Goal: Task Accomplishment & Management: Manage account settings

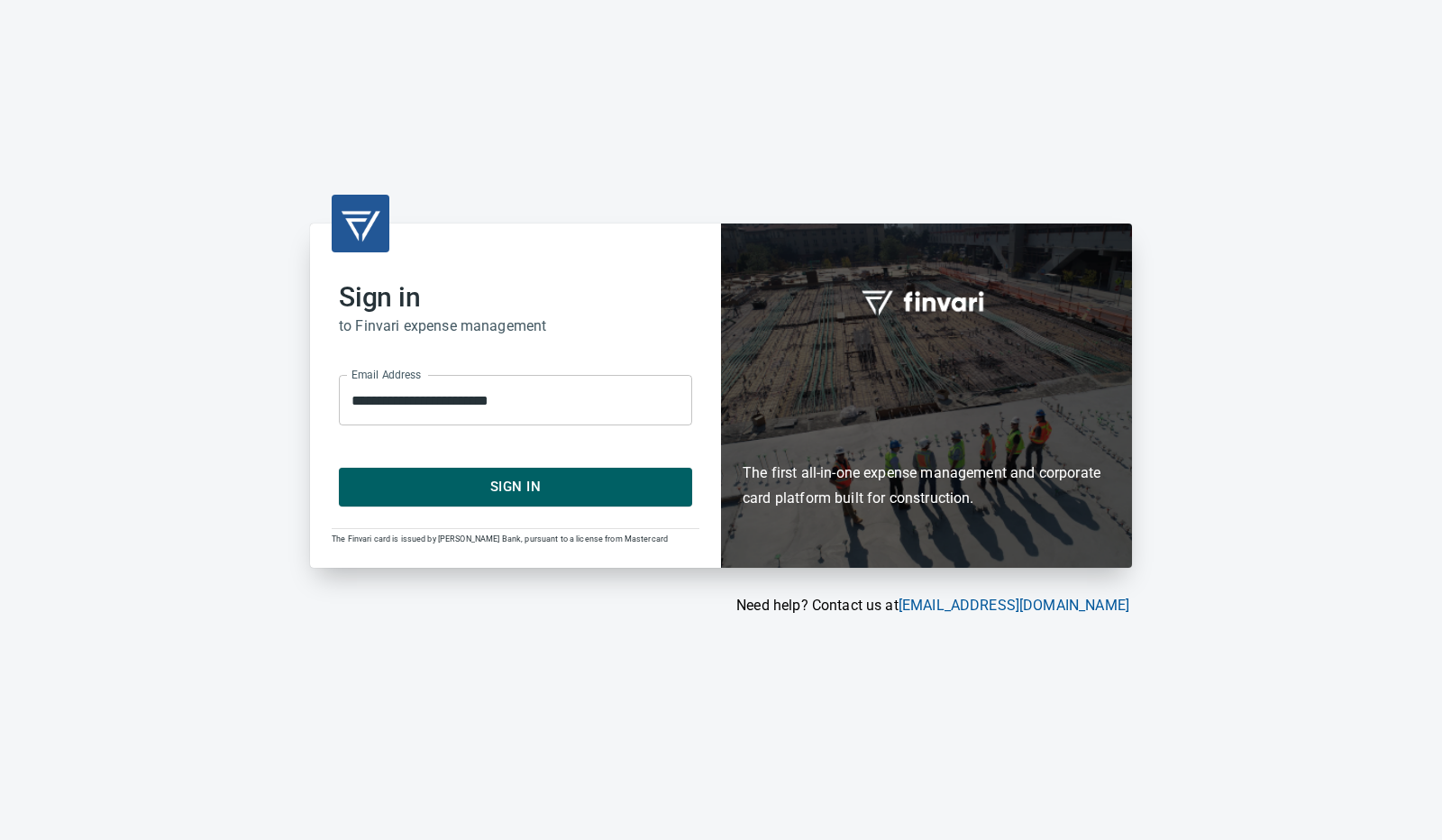
click at [538, 488] on span "Sign In" at bounding box center [515, 486] width 314 height 23
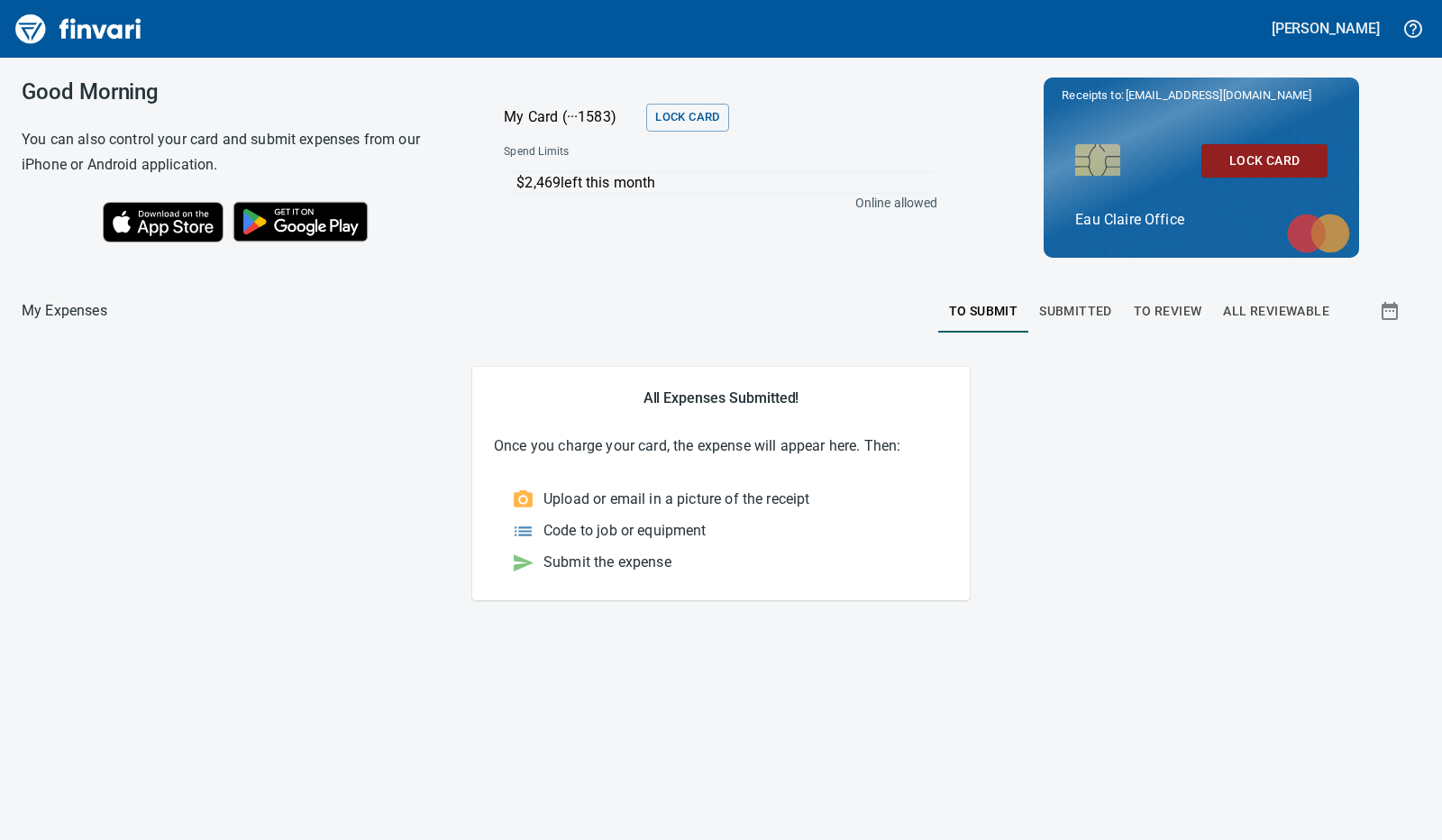
click at [1179, 302] on span "To Review" at bounding box center [1167, 311] width 68 height 22
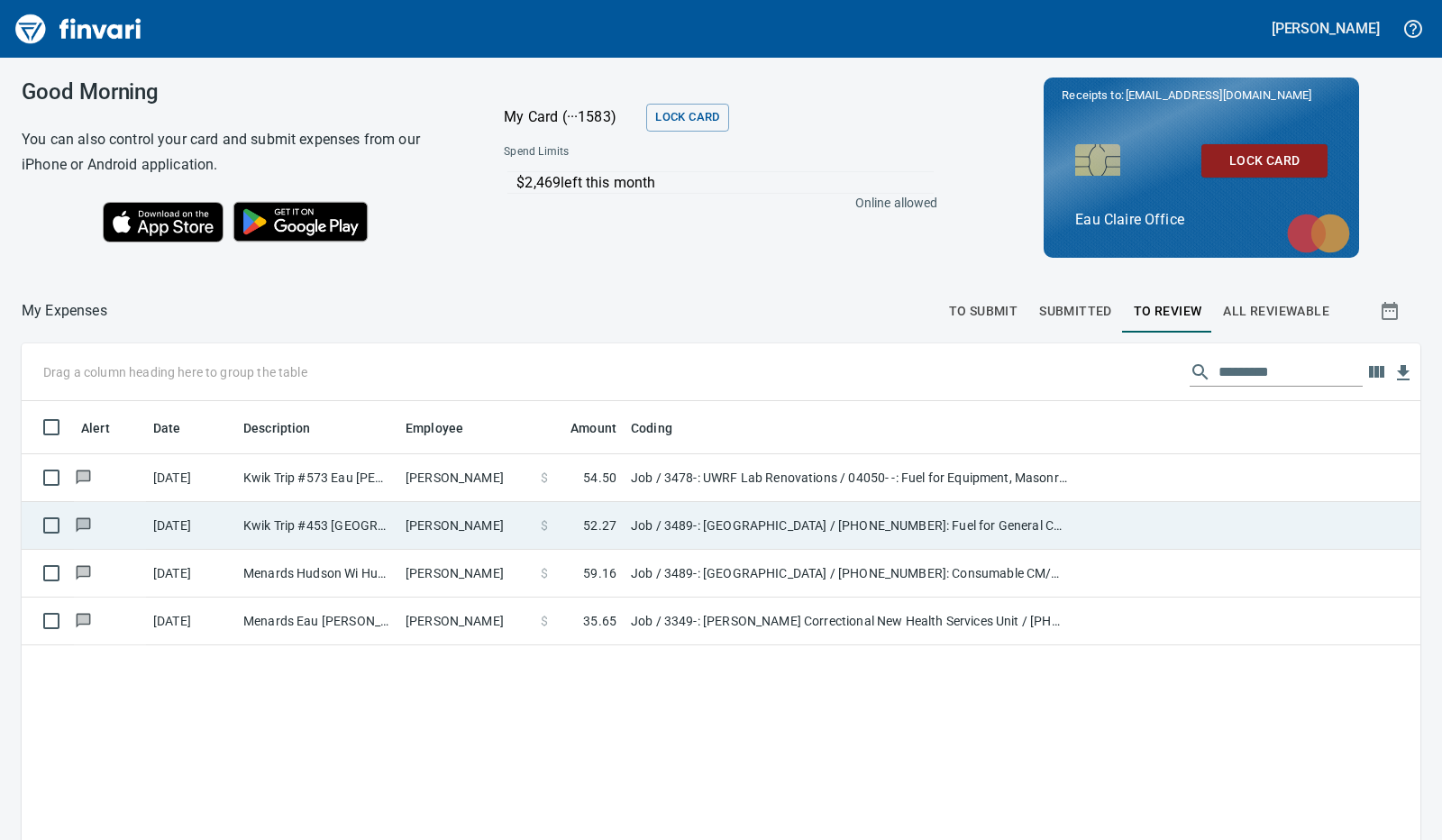
scroll to position [627, 1371]
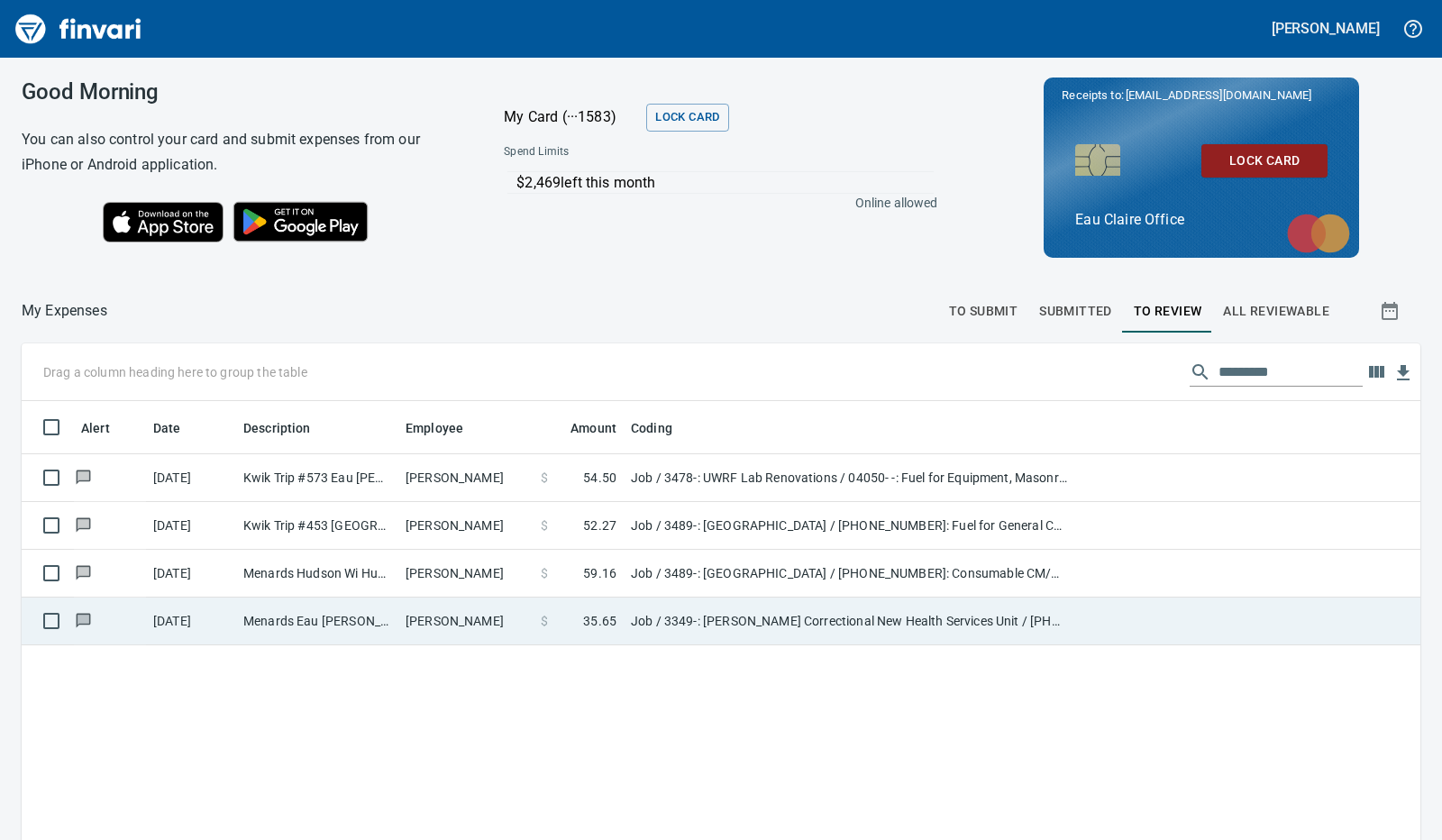
click at [421, 622] on td "[PERSON_NAME]" at bounding box center [466, 621] width 135 height 48
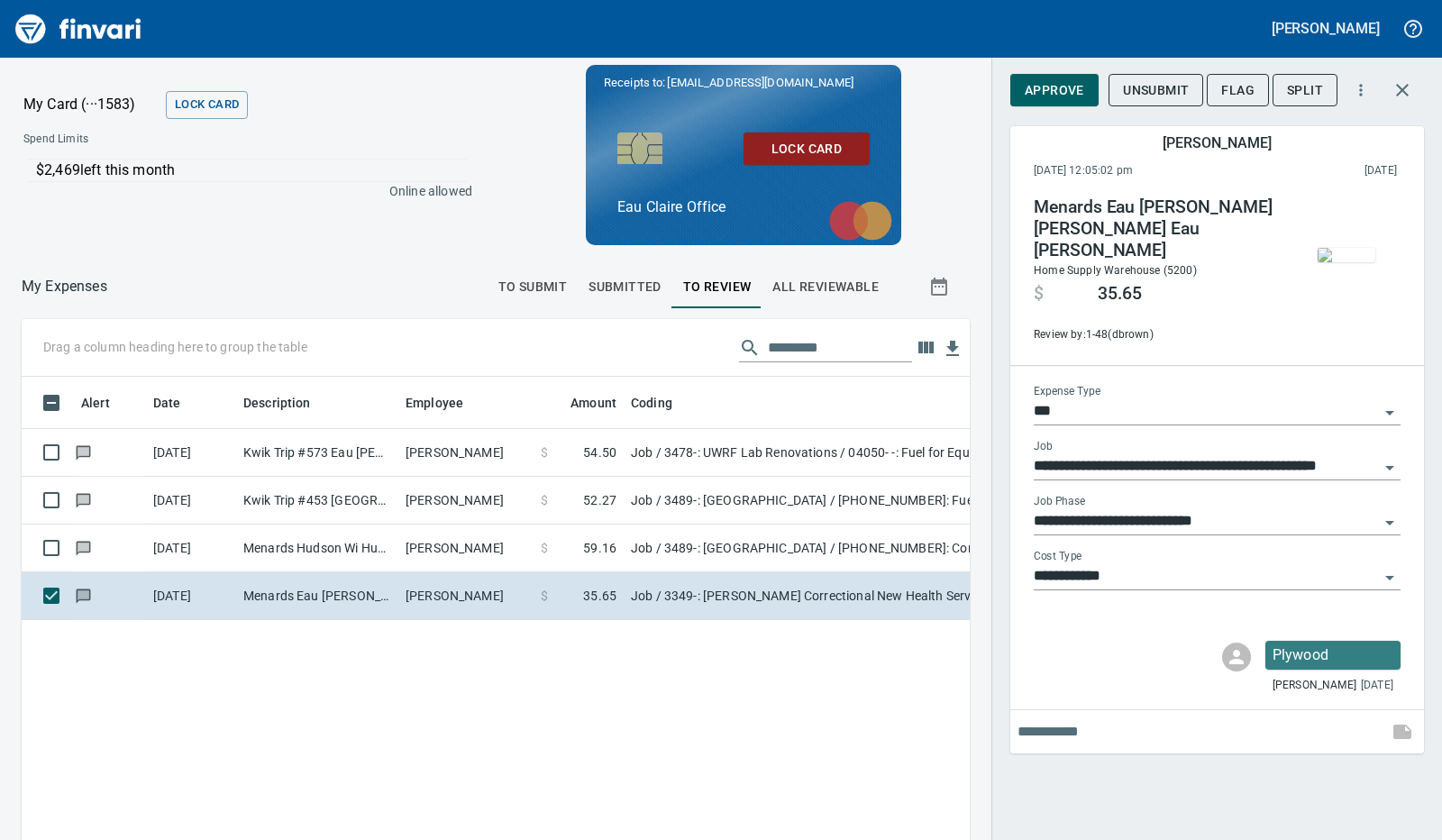
scroll to position [613, 907]
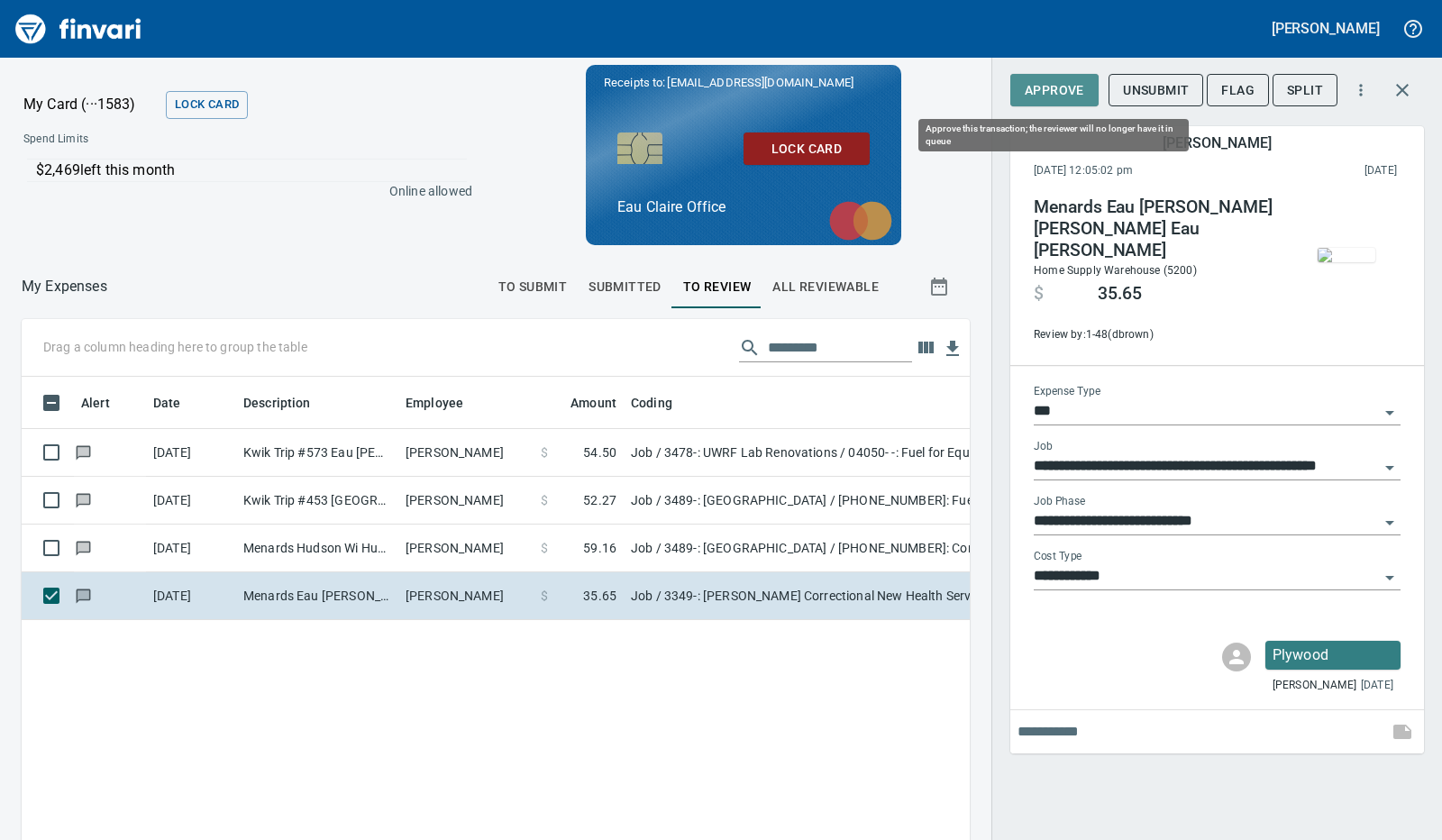
click at [1054, 86] on span "Approve" at bounding box center [1055, 91] width 60 height 22
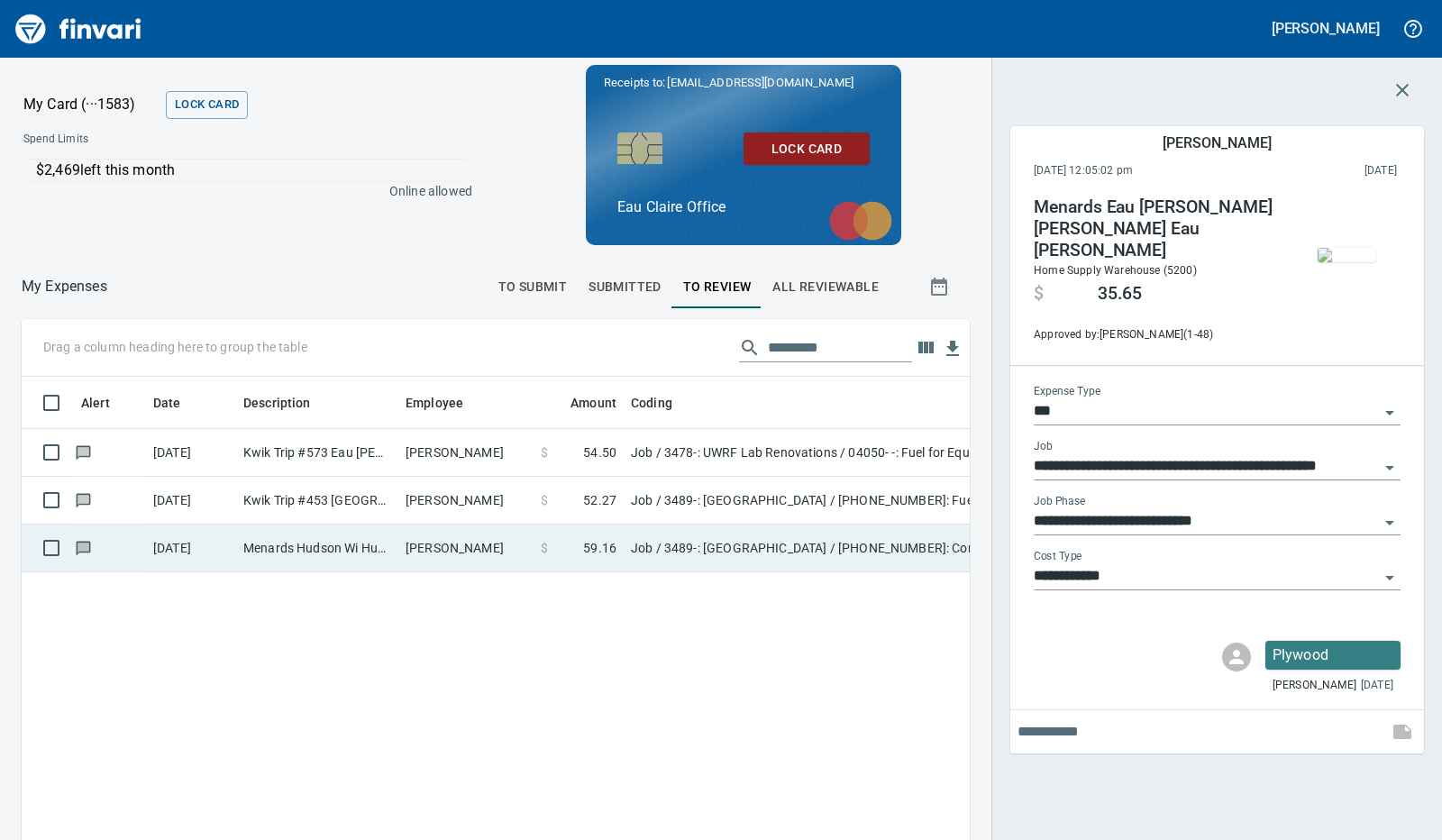
click at [441, 547] on td "[PERSON_NAME]" at bounding box center [466, 548] width 135 height 48
type input "**********"
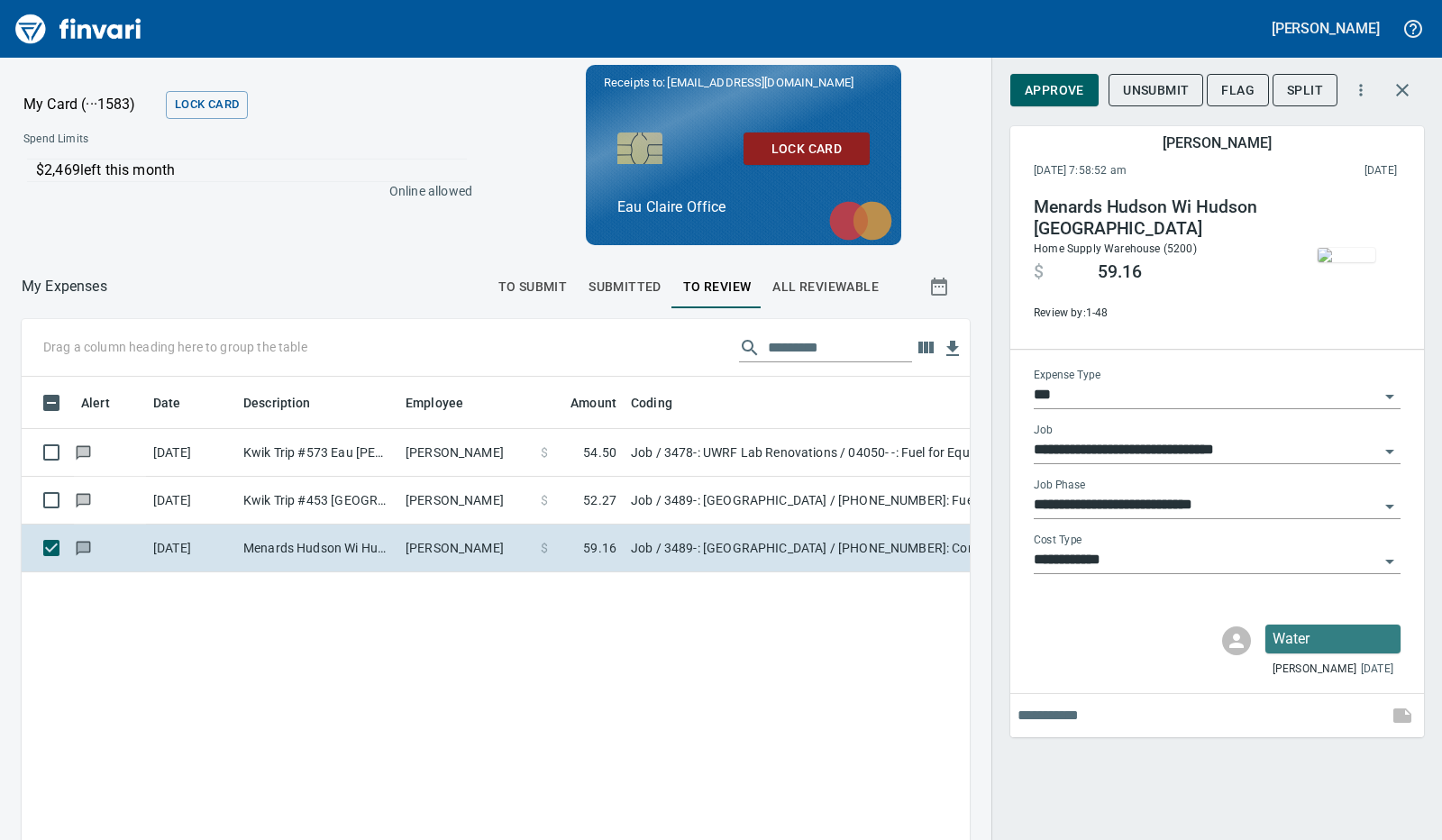
scroll to position [613, 907]
click at [1063, 93] on span "Approve" at bounding box center [1055, 91] width 60 height 22
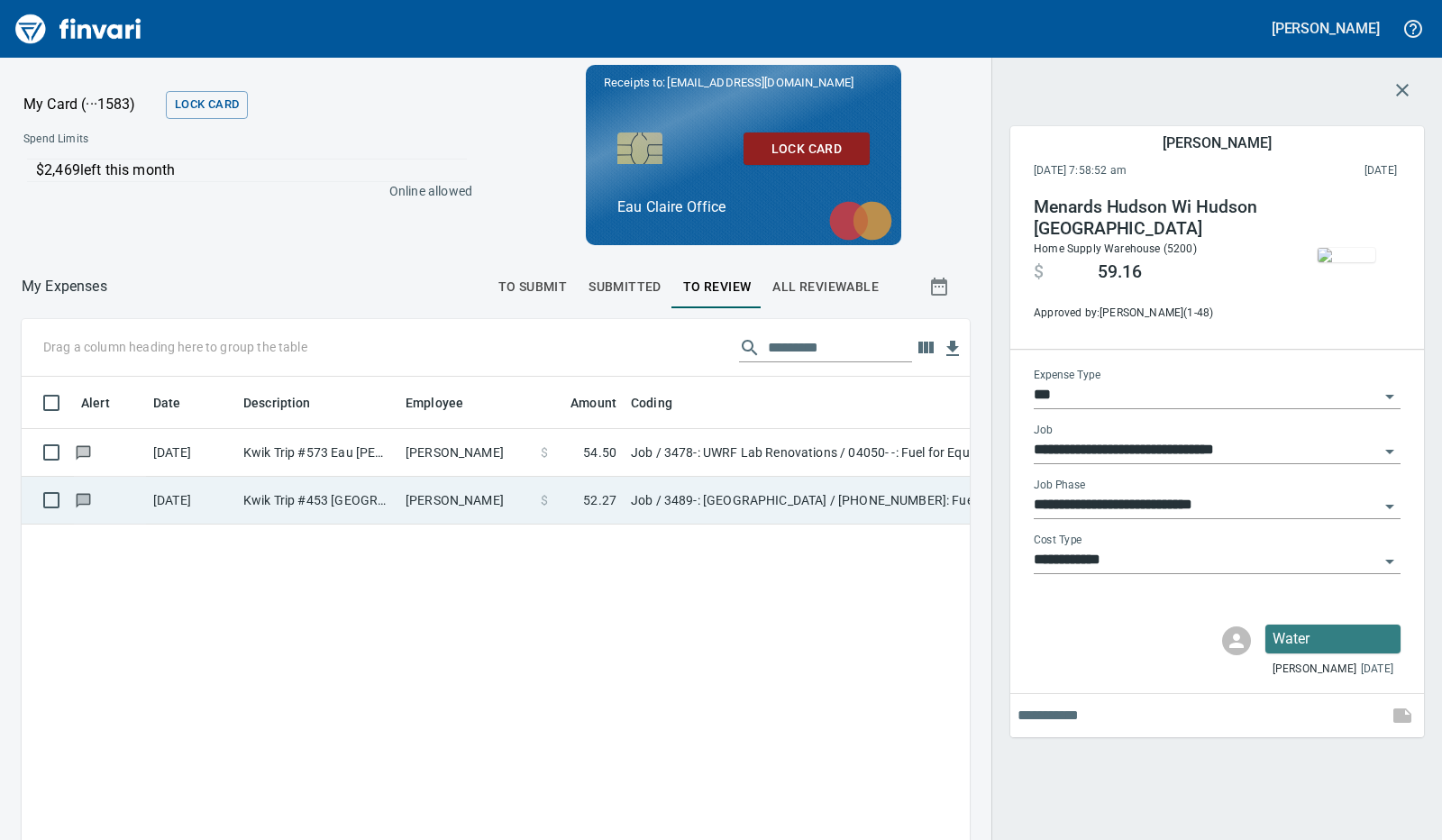
click at [536, 512] on td "$ 52.27" at bounding box center [579, 500] width 90 height 48
type input "**********"
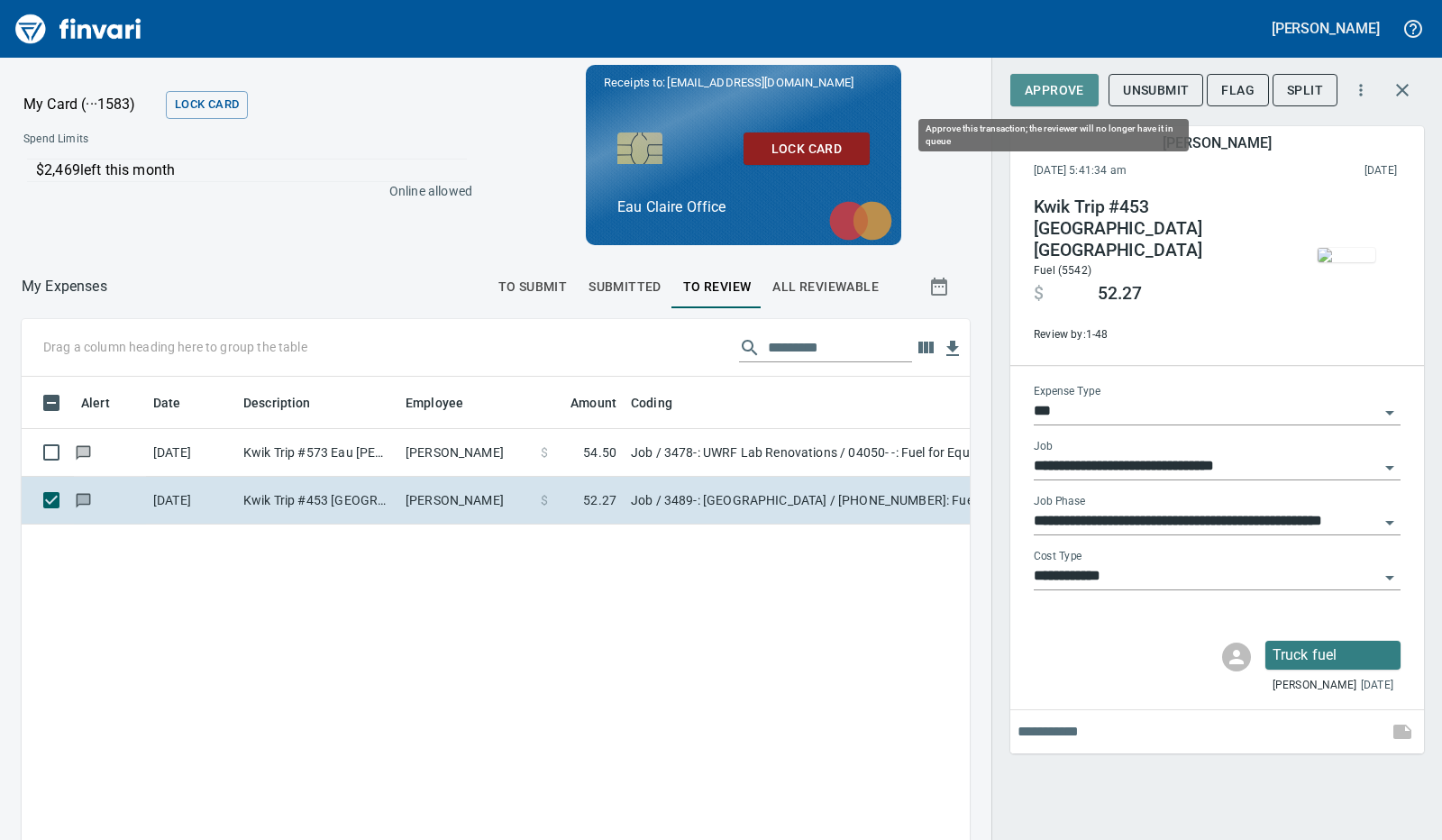
click at [1046, 100] on span "Approve" at bounding box center [1055, 91] width 60 height 22
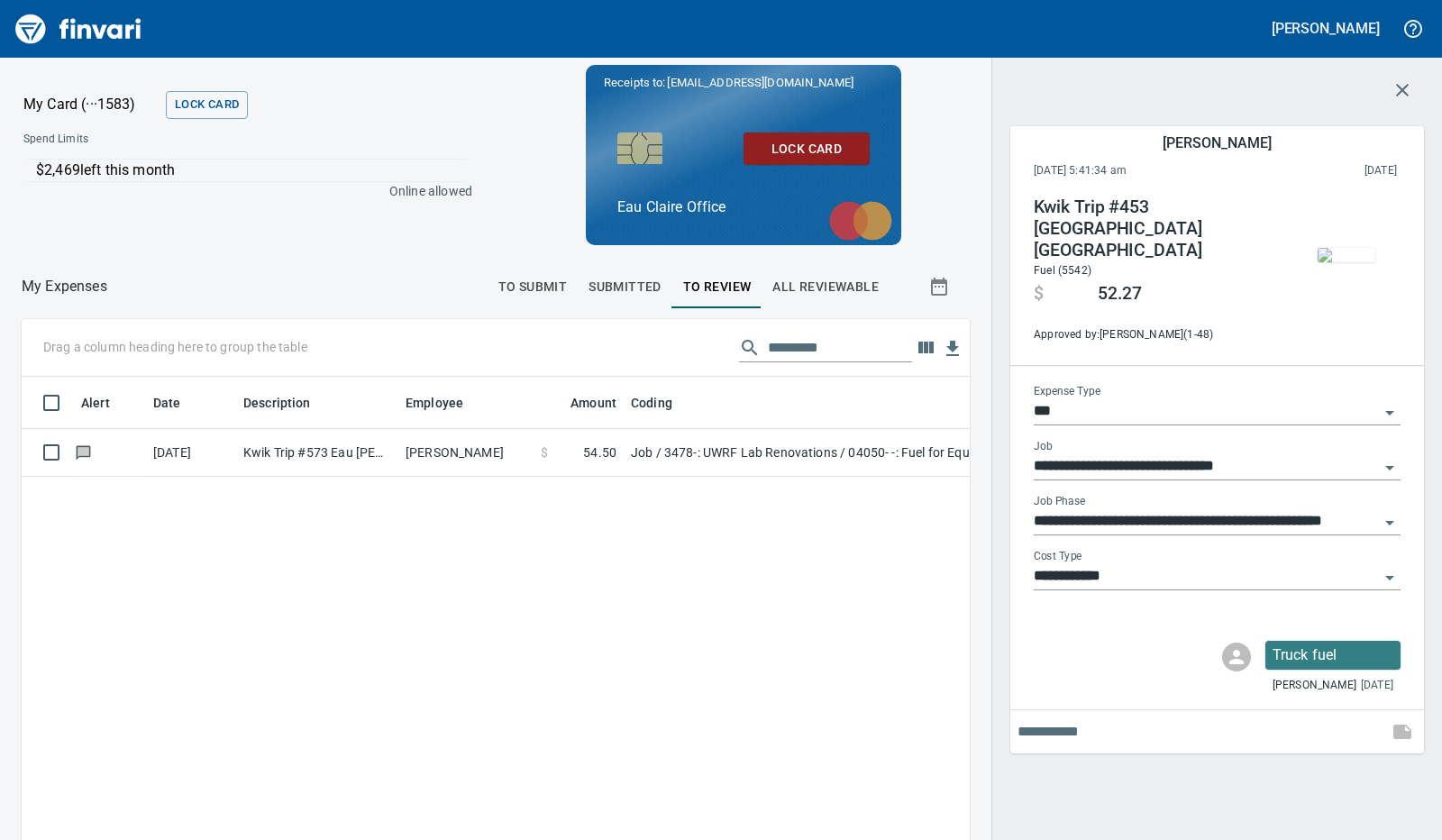
scroll to position [613, 907]
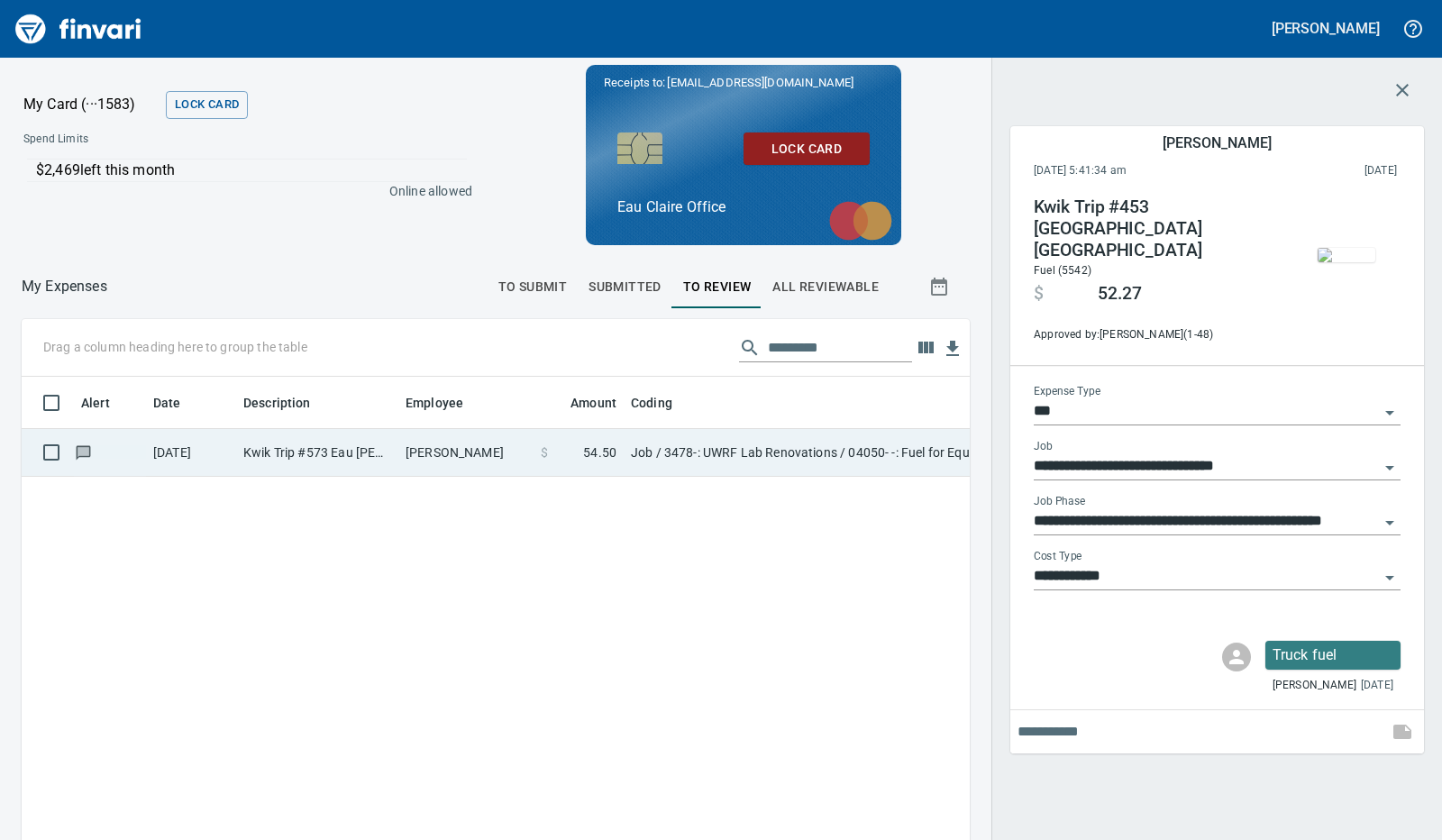
click at [486, 456] on td "[PERSON_NAME]" at bounding box center [466, 452] width 135 height 48
type input "**********"
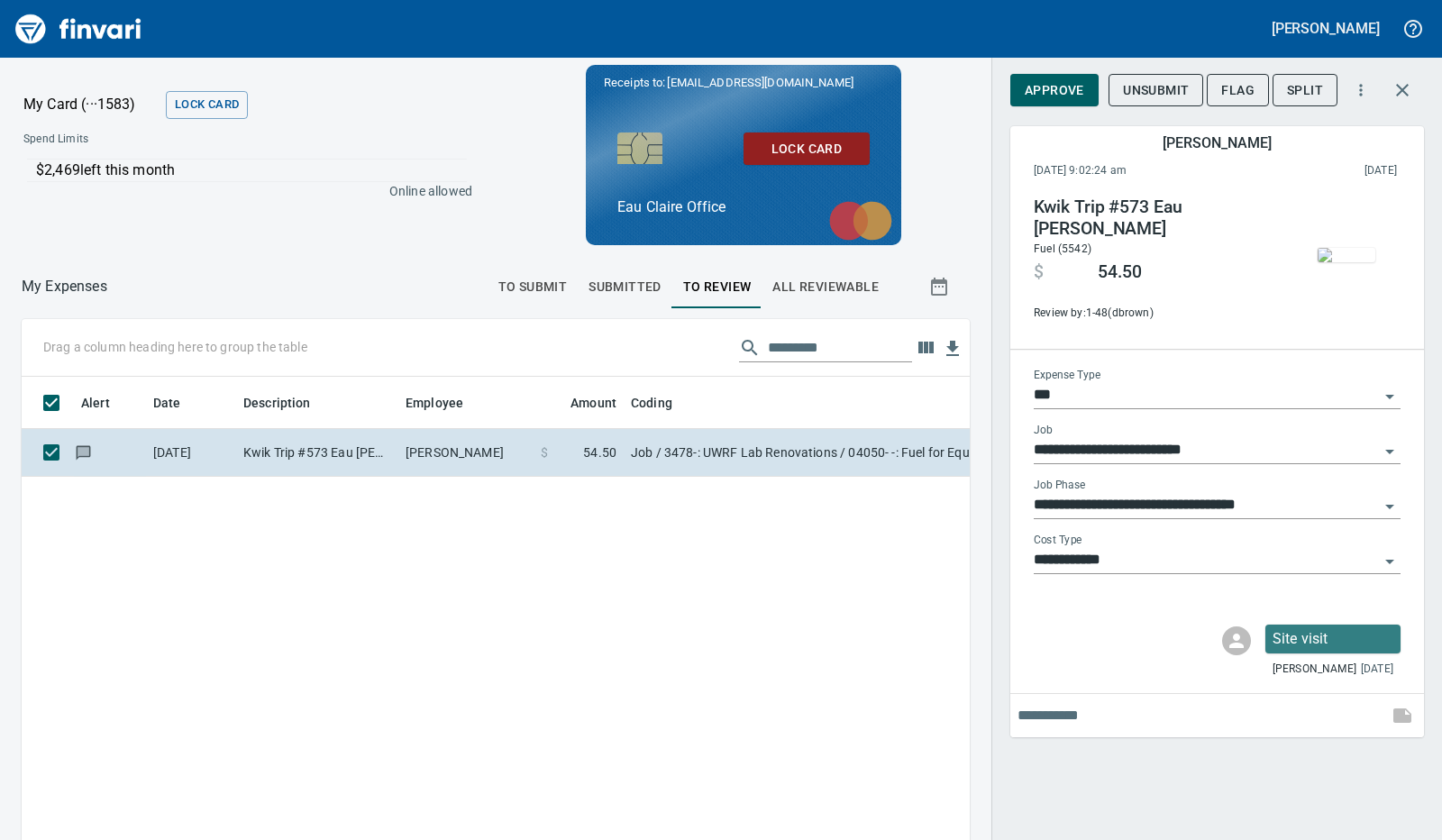
scroll to position [613, 907]
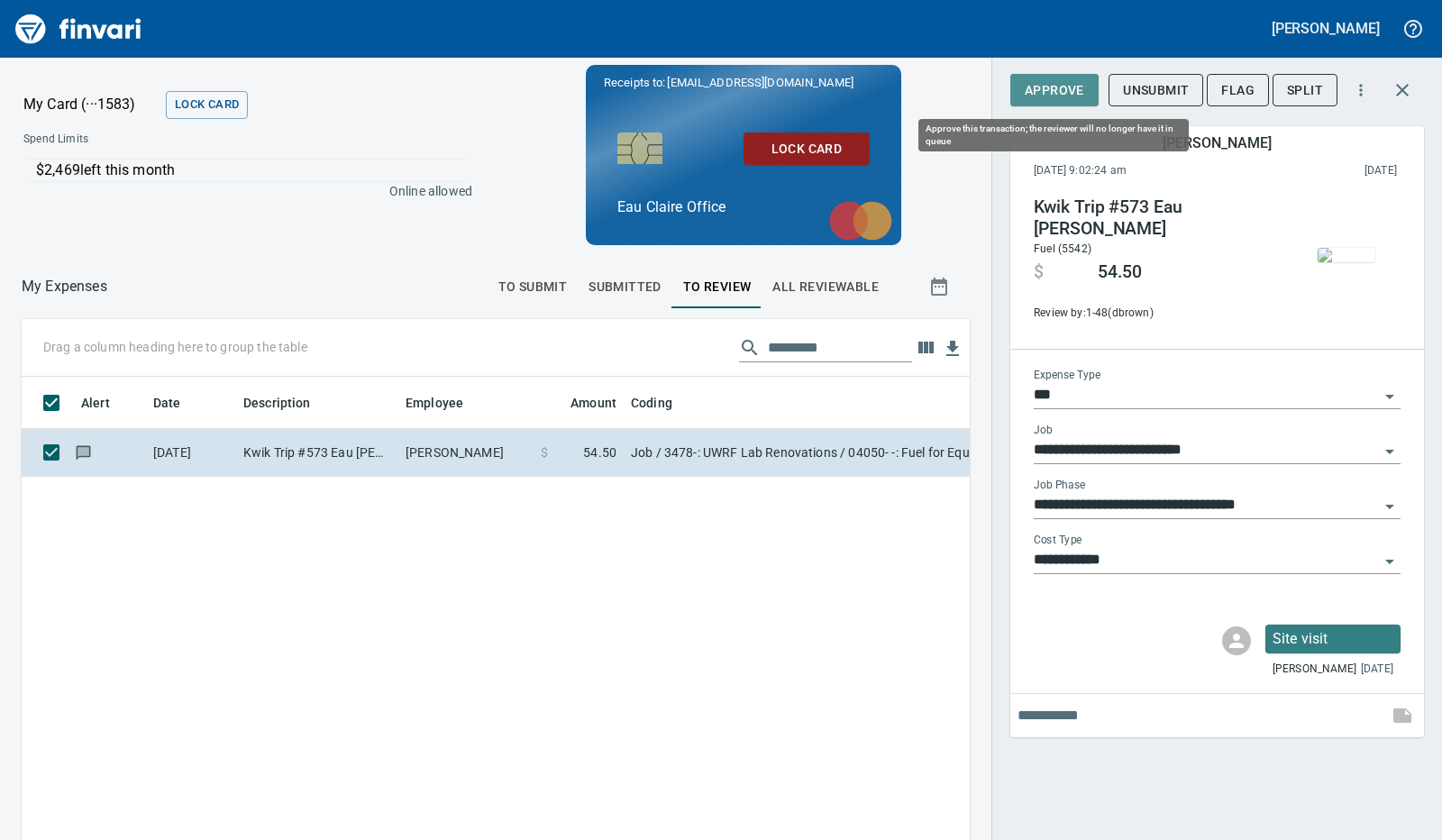
click at [1059, 93] on span "Approve" at bounding box center [1055, 91] width 60 height 22
